Goal: Information Seeking & Learning: Find specific fact

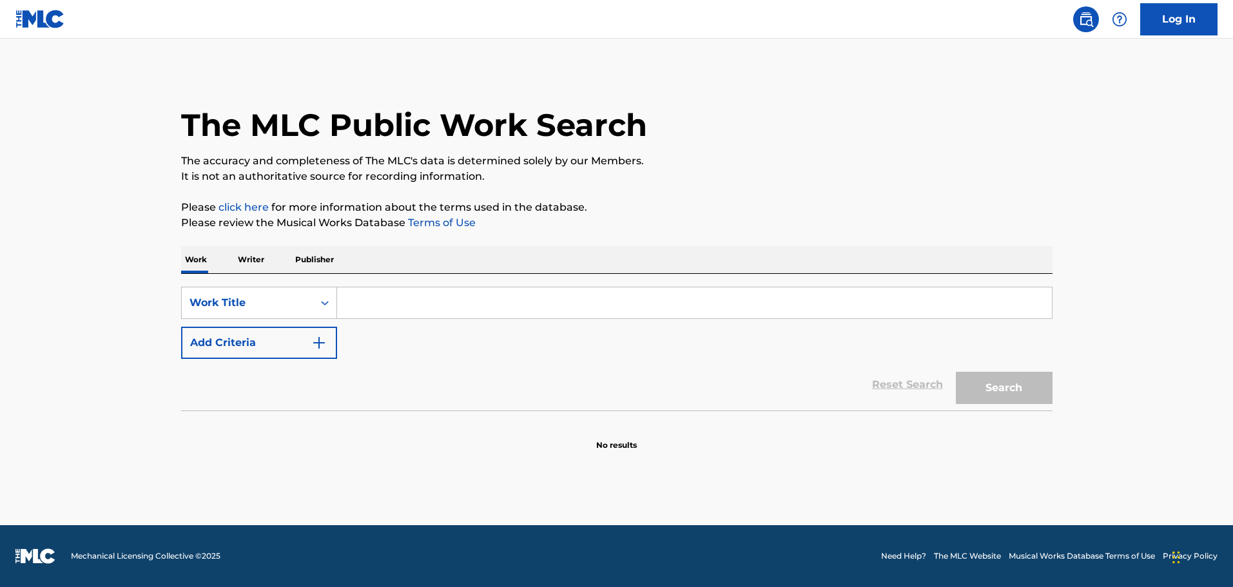
click at [424, 297] on input "Search Form" at bounding box center [694, 303] width 715 height 31
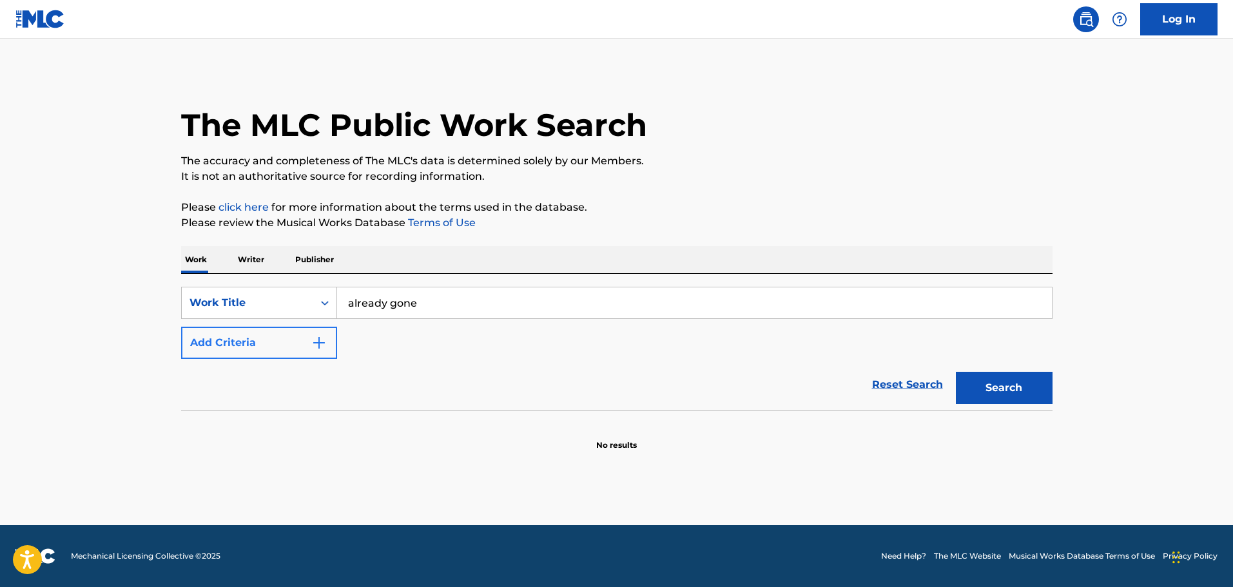
type input "already gone"
click at [307, 346] on button "Add Criteria" at bounding box center [259, 343] width 156 height 32
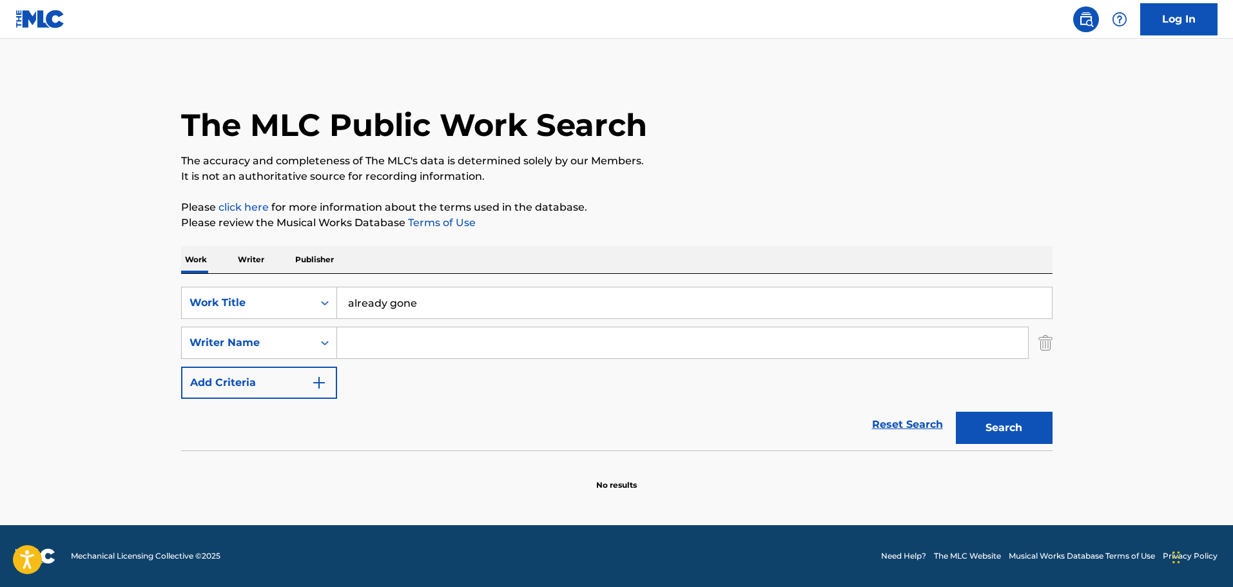
drag, startPoint x: 307, startPoint y: 346, endPoint x: 386, endPoint y: 342, distance: 78.8
click at [386, 342] on input "Search Form" at bounding box center [682, 342] width 691 height 31
type input "[PERSON_NAME]"
click at [956, 412] on button "Search" at bounding box center [1004, 428] width 97 height 32
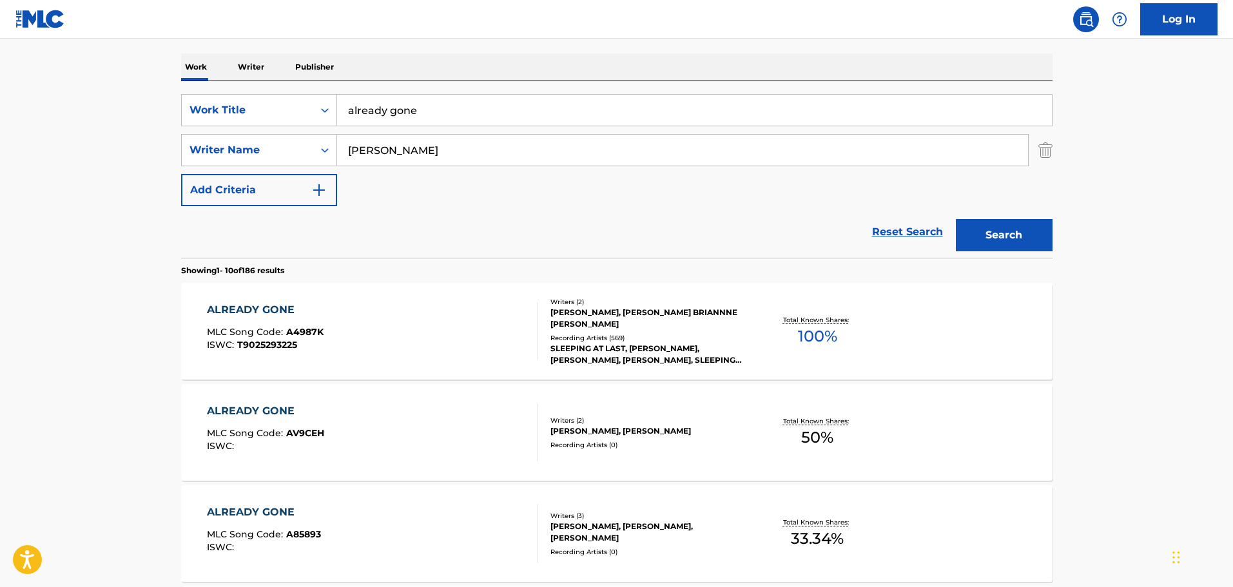
scroll to position [193, 0]
click at [460, 329] on div "ALREADY GONE MLC Song Code : A4987K ISWC : T9025293225" at bounding box center [372, 331] width 331 height 58
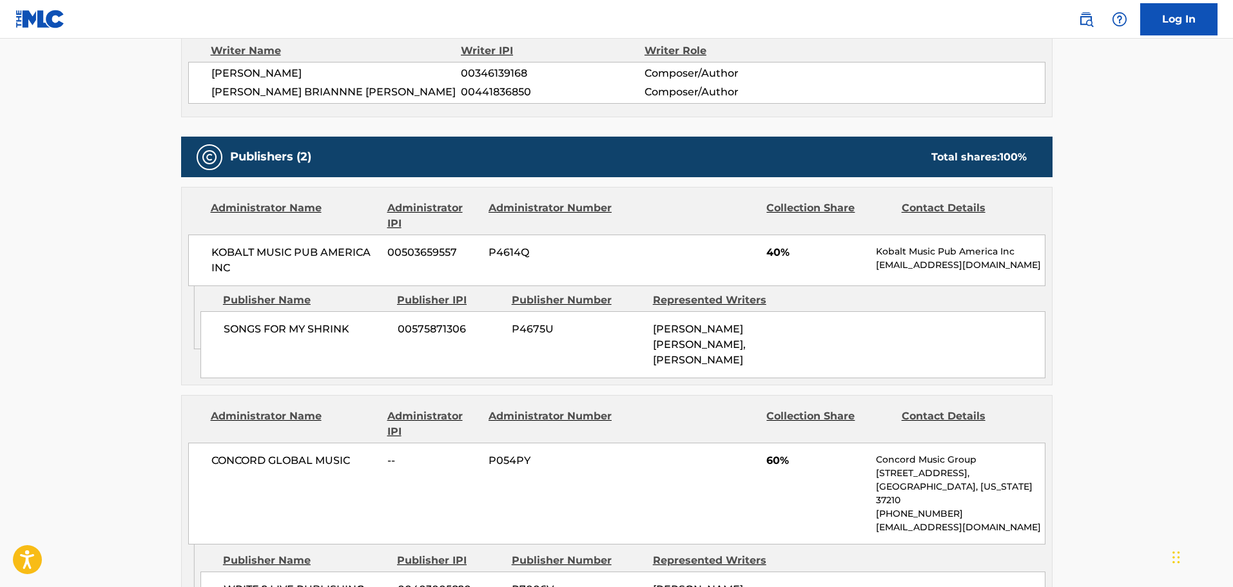
scroll to position [322, 0]
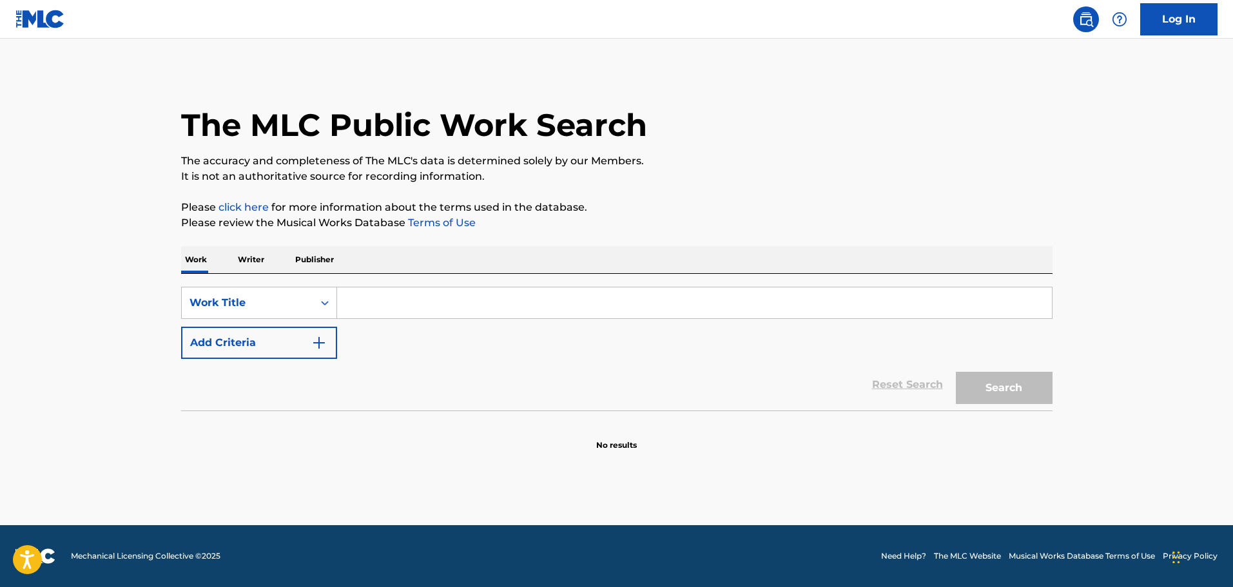
click at [371, 304] on input "Search Form" at bounding box center [694, 303] width 715 height 31
type input "SUITE FROM DER ROSENKAVALIER"
click at [1021, 389] on button "Search" at bounding box center [1004, 388] width 97 height 32
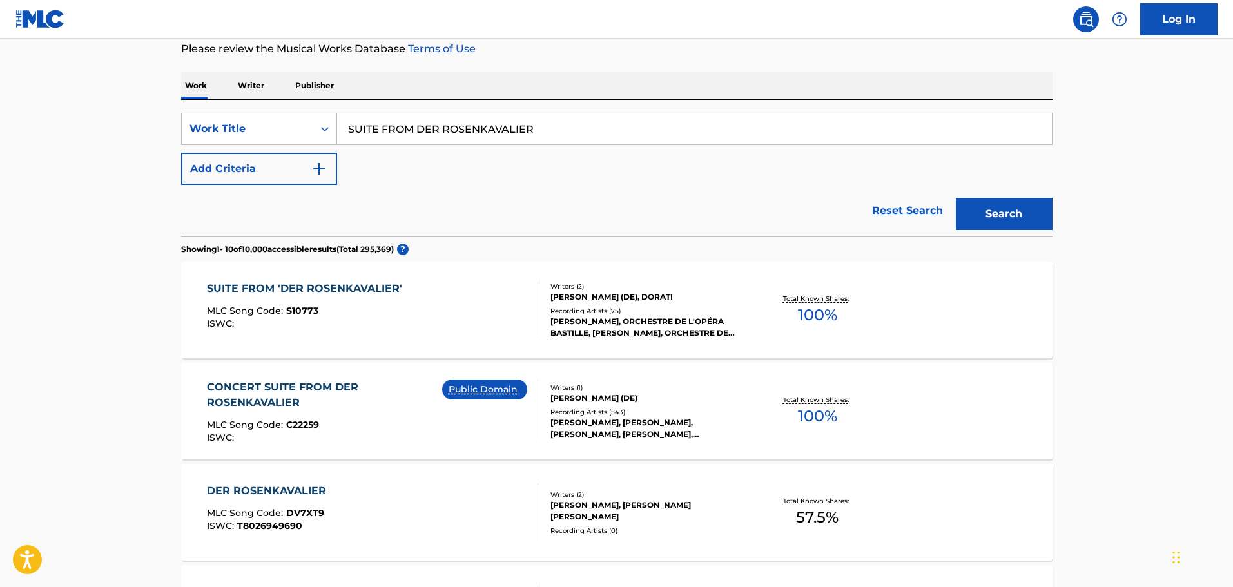
scroll to position [193, 0]
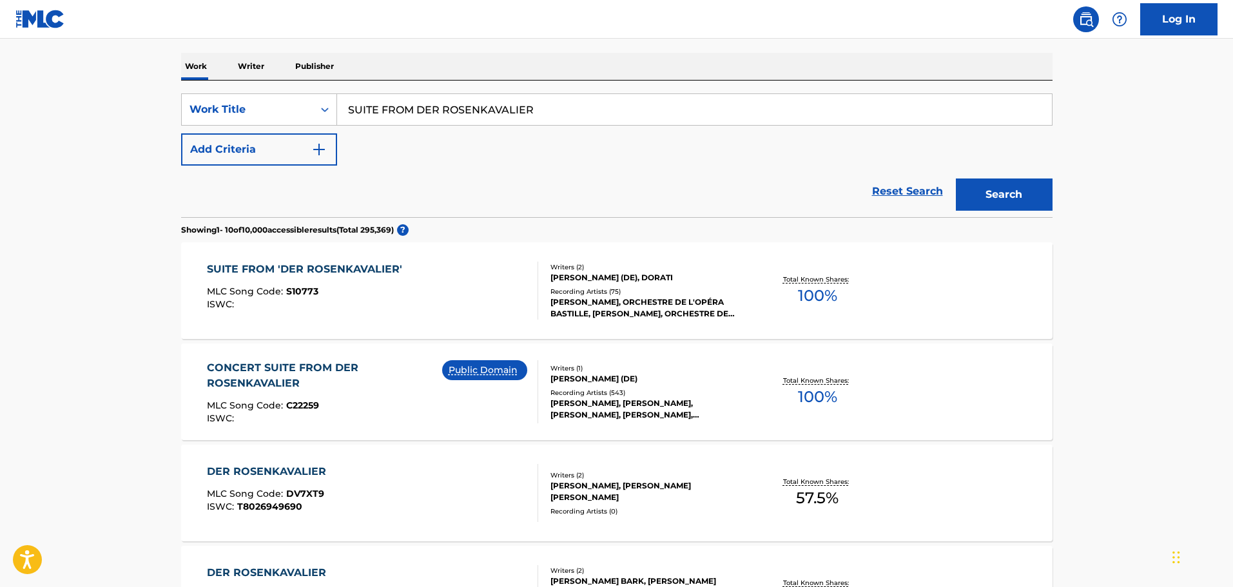
click at [391, 295] on div "MLC Song Code : S10773" at bounding box center [308, 293] width 202 height 13
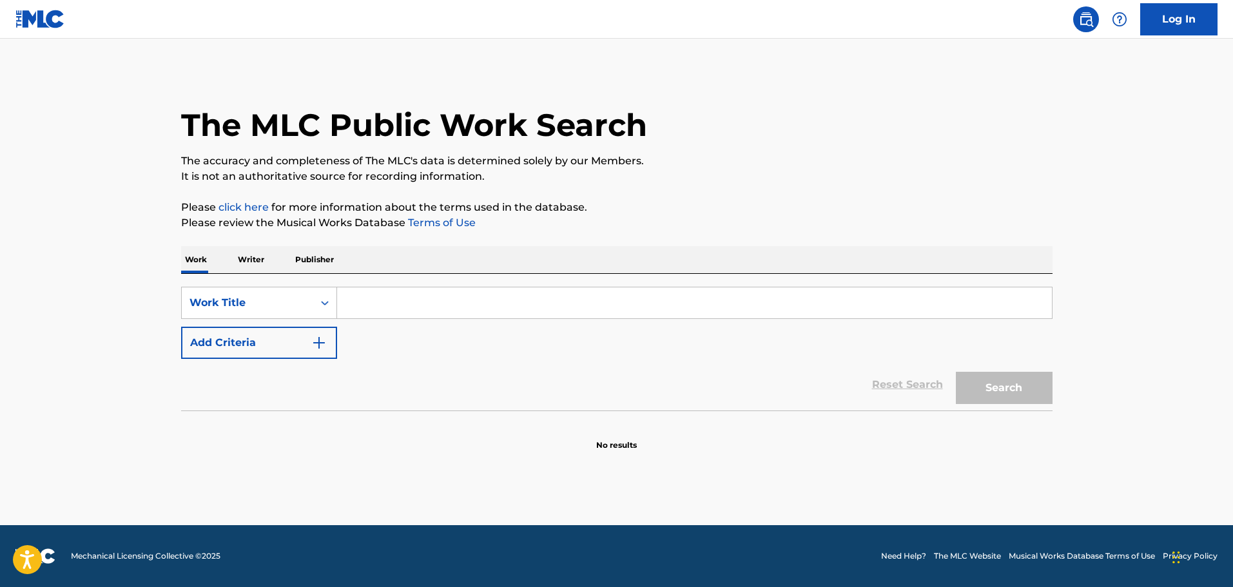
click at [414, 304] on input "Search Form" at bounding box center [694, 303] width 715 height 31
type input "SUITE FROM DER ROSENKAVALIER"
click at [982, 384] on button "Search" at bounding box center [1004, 388] width 97 height 32
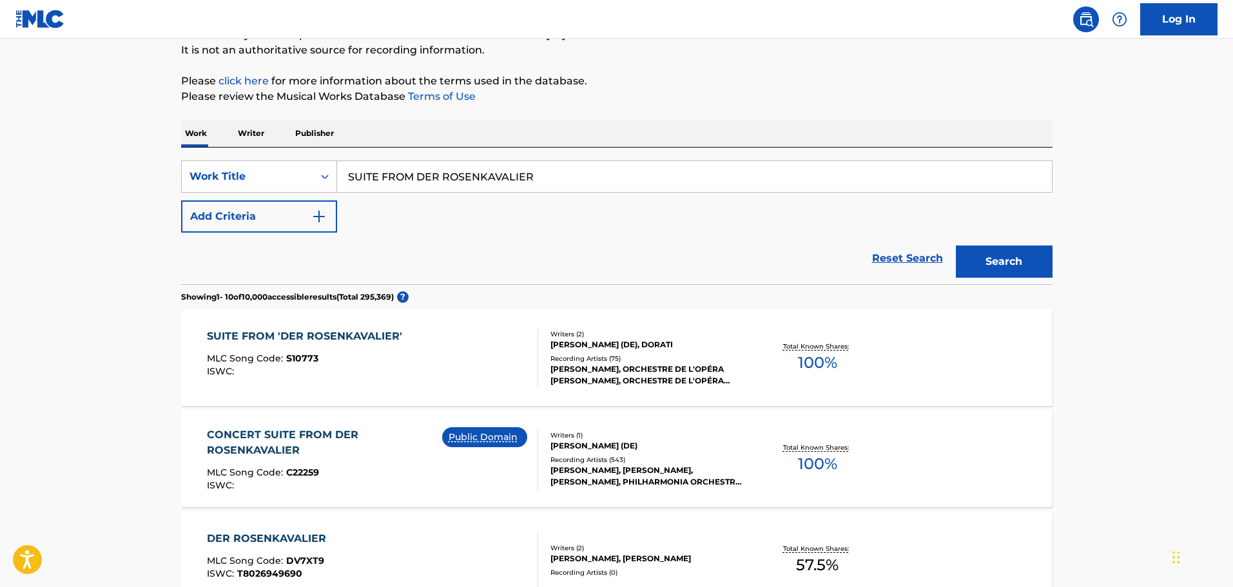
scroll to position [129, 0]
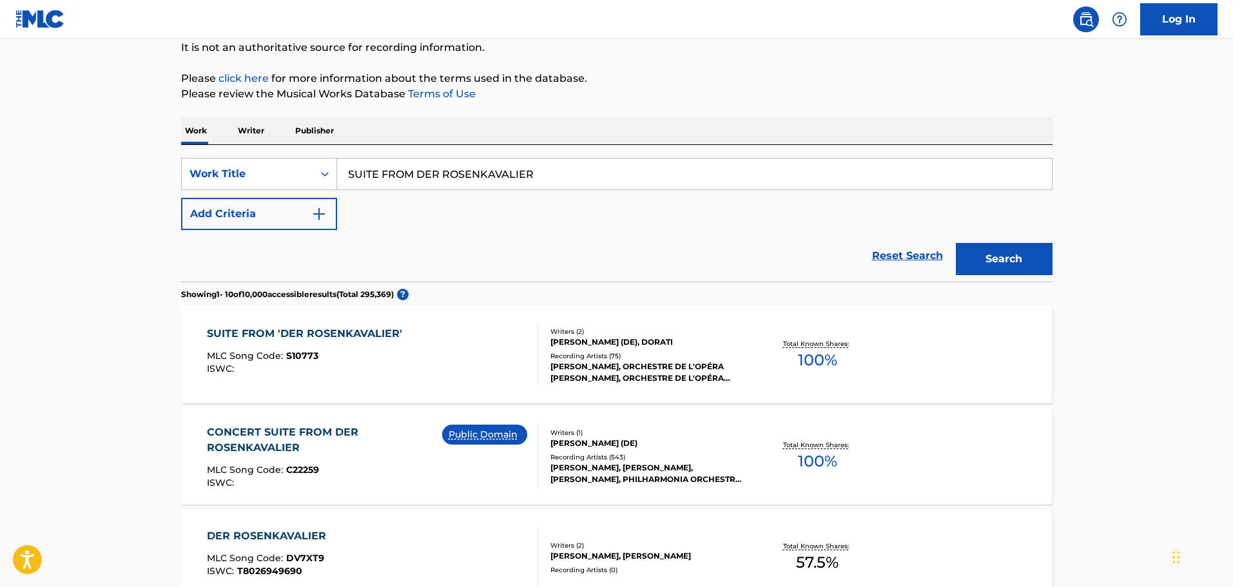
click at [389, 353] on div "MLC Song Code : S10773" at bounding box center [308, 357] width 202 height 13
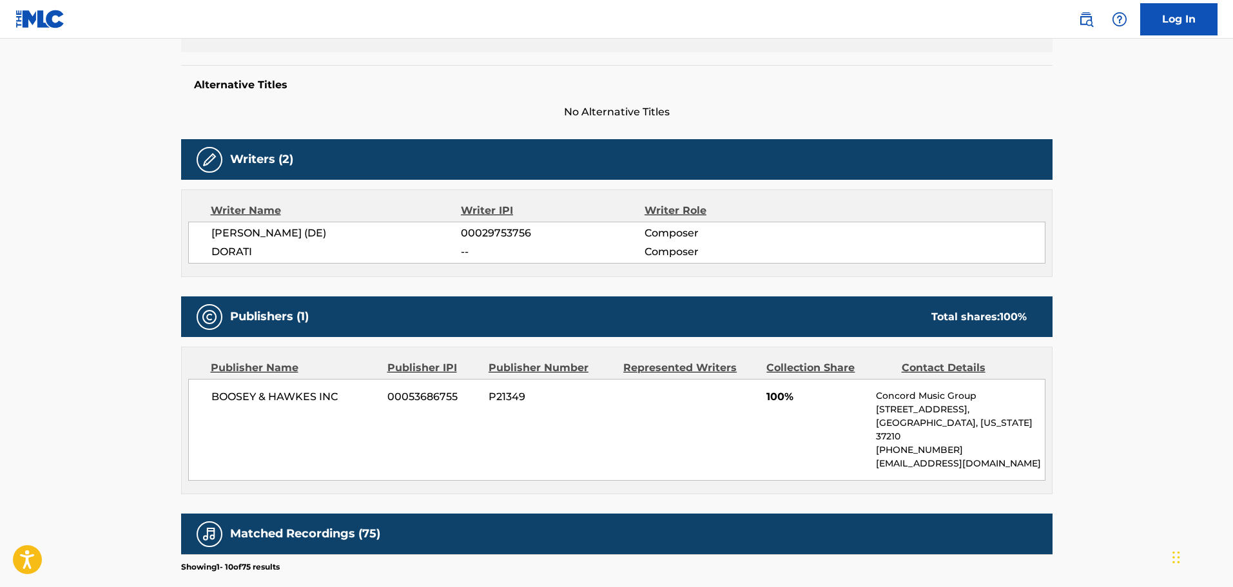
scroll to position [292, 0]
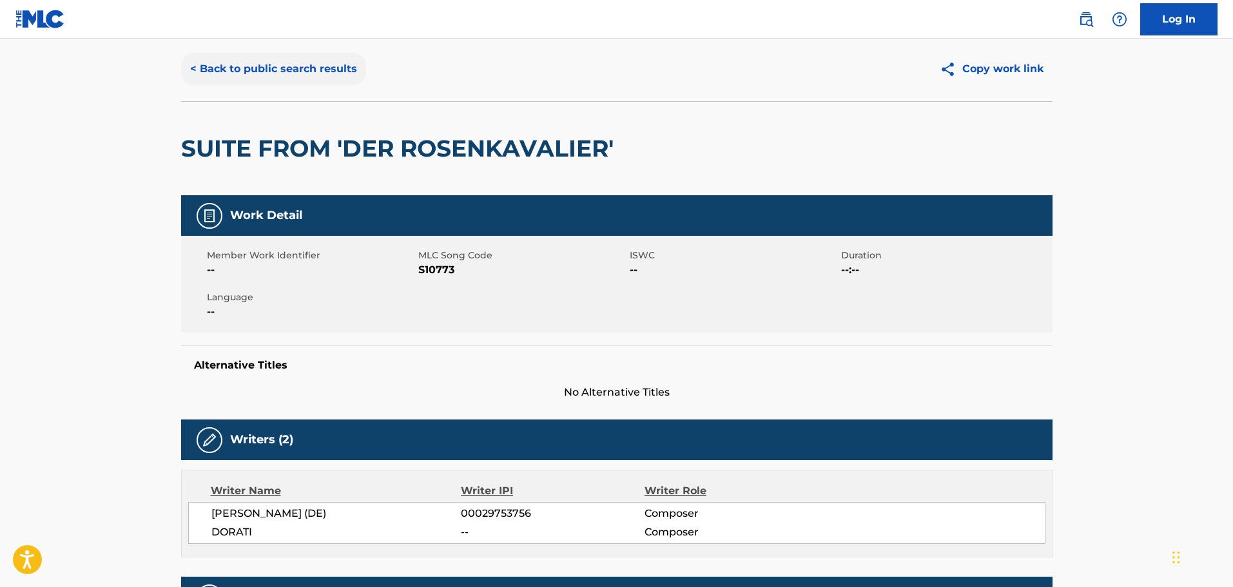
click at [204, 59] on button "< Back to public search results" at bounding box center [273, 69] width 185 height 32
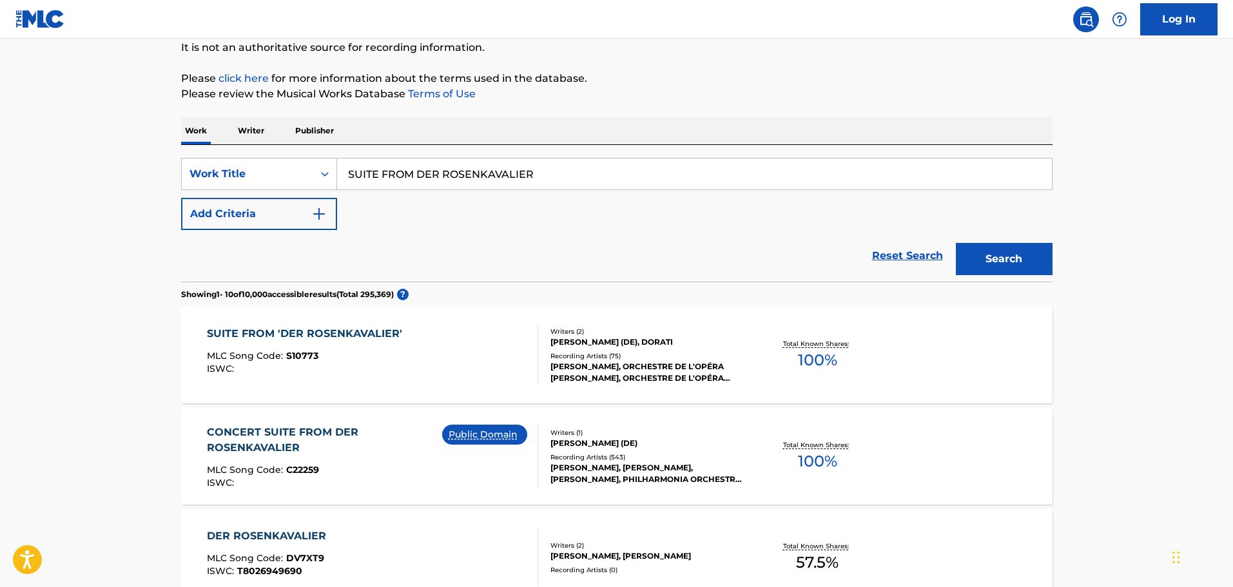
click at [393, 358] on div "MLC Song Code : S10773" at bounding box center [308, 357] width 202 height 13
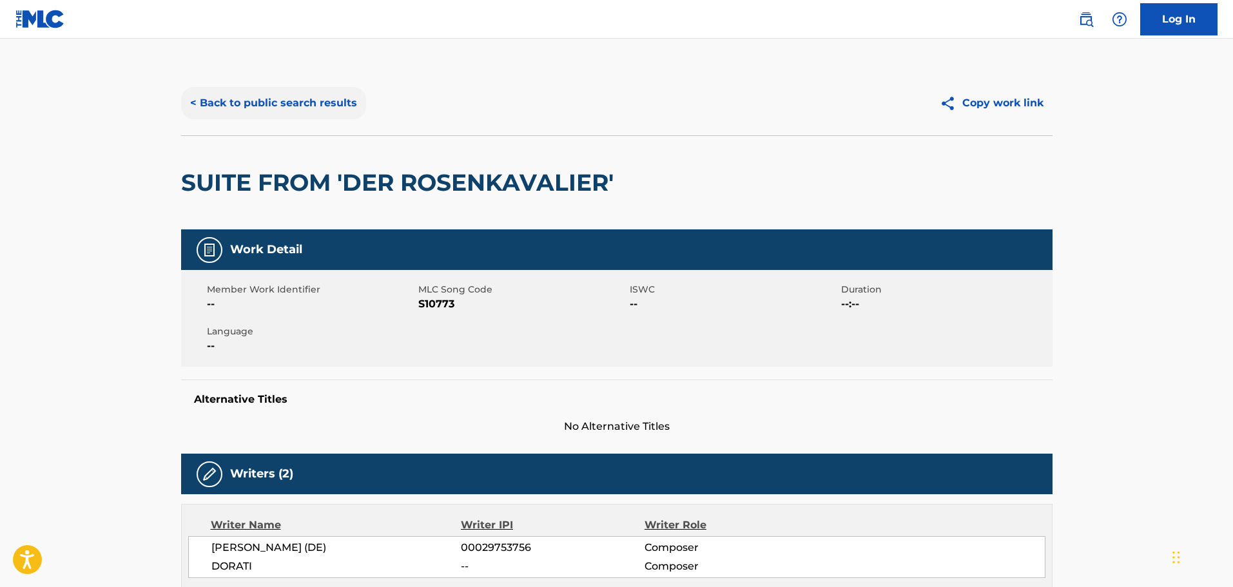
click at [230, 108] on button "< Back to public search results" at bounding box center [273, 103] width 185 height 32
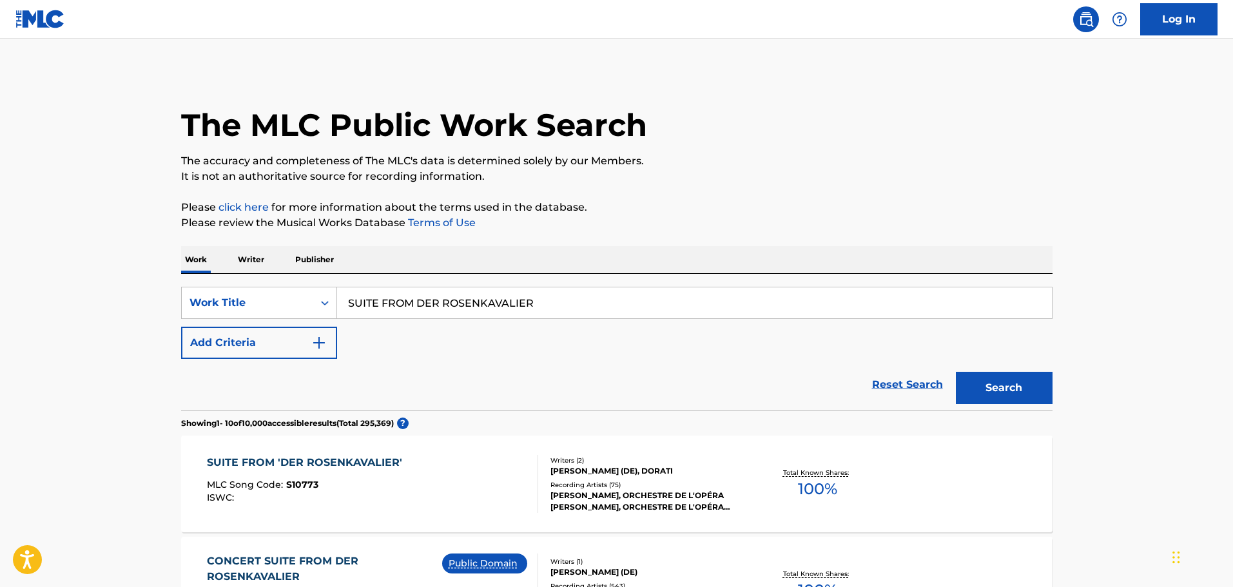
scroll to position [129, 0]
